Goal: Information Seeking & Learning: Learn about a topic

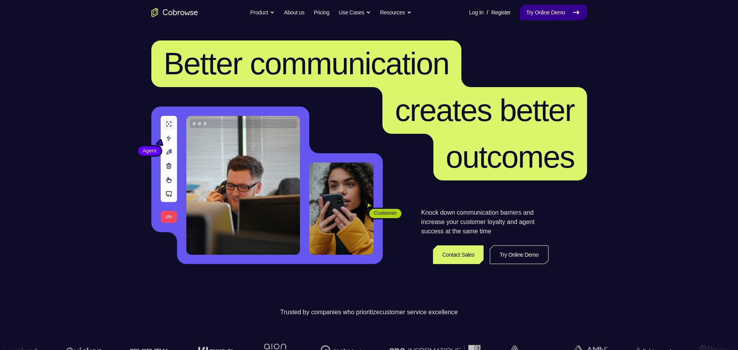
click at [563, 15] on link "Try Online Demo" at bounding box center [553, 13] width 67 height 16
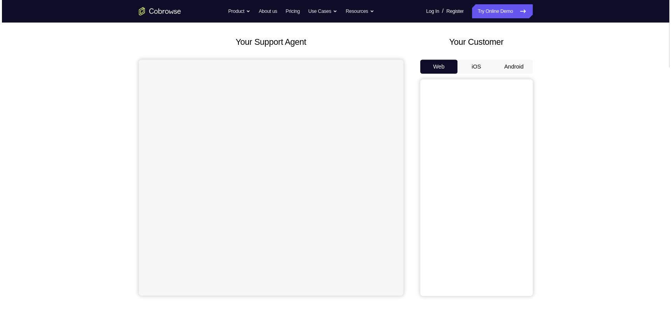
scroll to position [39, 0]
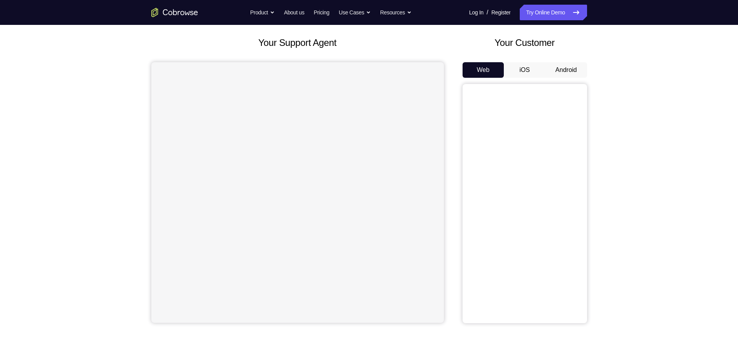
click at [560, 66] on button "Android" at bounding box center [567, 70] width 42 height 16
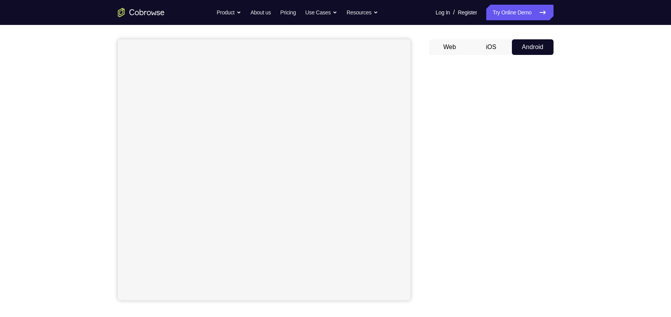
scroll to position [74, 0]
